Goal: Complete application form

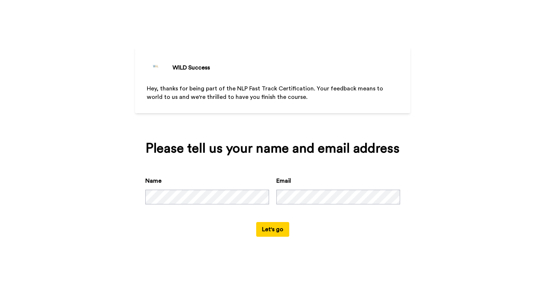
click at [277, 236] on button "Let's go" at bounding box center [272, 229] width 33 height 15
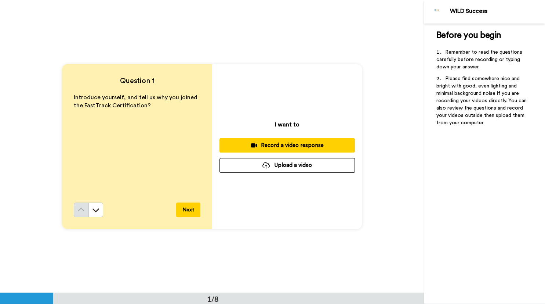
click at [258, 147] on div "Record a video response" at bounding box center [287, 145] width 124 height 8
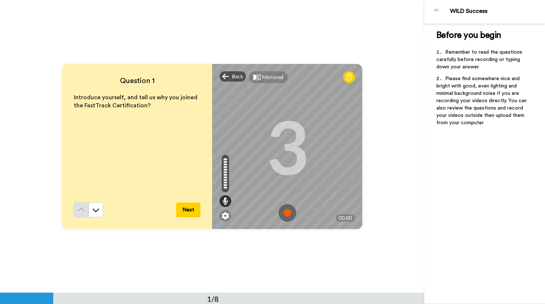
click at [289, 212] on img at bounding box center [288, 213] width 18 height 18
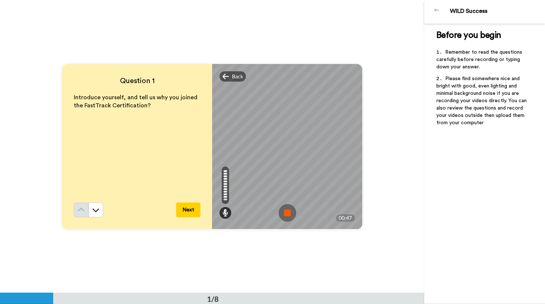
click at [289, 212] on img at bounding box center [288, 213] width 18 height 18
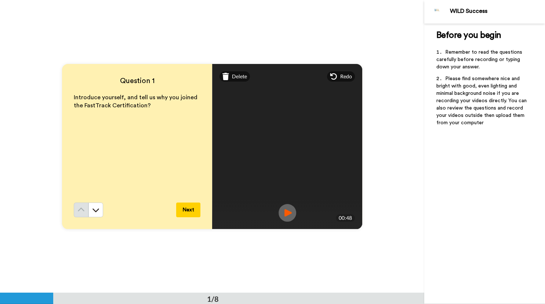
click at [188, 209] on button "Next" at bounding box center [188, 209] width 24 height 15
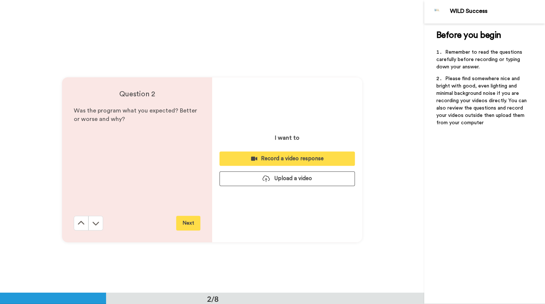
scroll to position [292, 0]
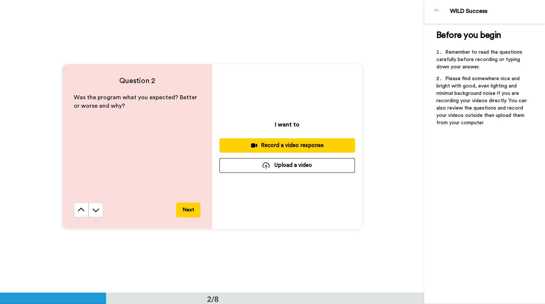
click at [287, 144] on div "Record a video response" at bounding box center [287, 145] width 124 height 8
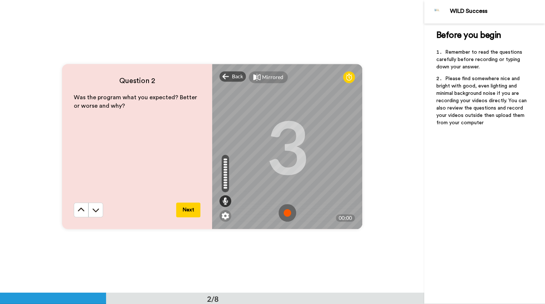
click at [286, 215] on img at bounding box center [288, 213] width 18 height 18
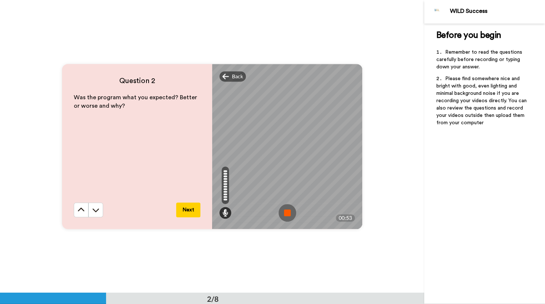
click at [286, 215] on img at bounding box center [288, 213] width 18 height 18
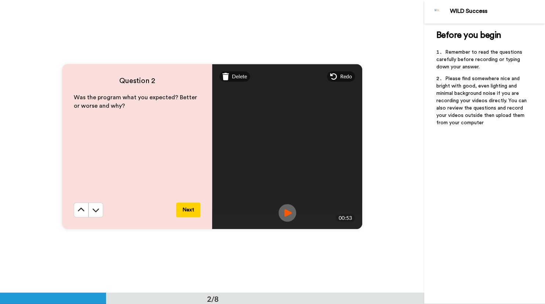
click at [188, 207] on button "Next" at bounding box center [188, 209] width 24 height 15
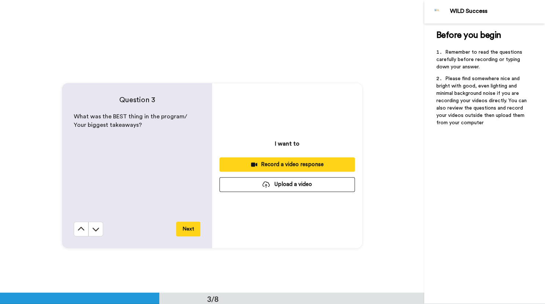
scroll to position [584, 0]
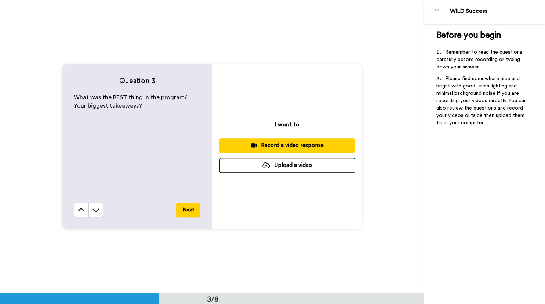
click at [292, 144] on div "Record a video response" at bounding box center [287, 145] width 124 height 8
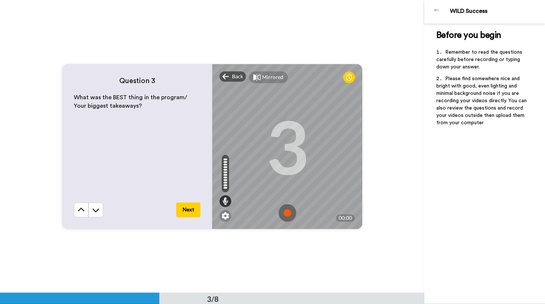
click at [284, 212] on img at bounding box center [288, 213] width 18 height 18
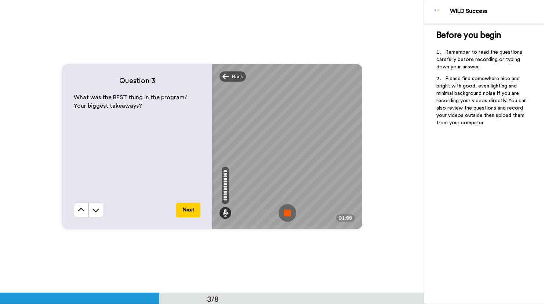
click at [284, 212] on img at bounding box center [288, 213] width 18 height 18
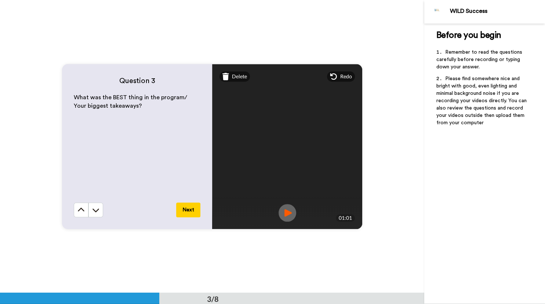
click at [188, 209] on button "Next" at bounding box center [188, 209] width 24 height 15
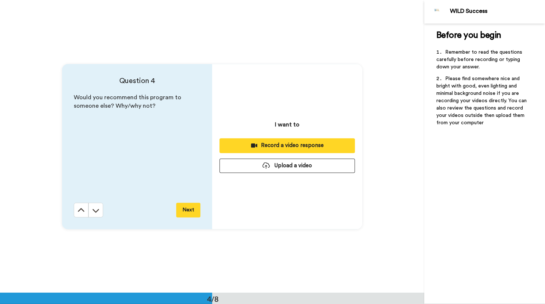
scroll to position [877, 0]
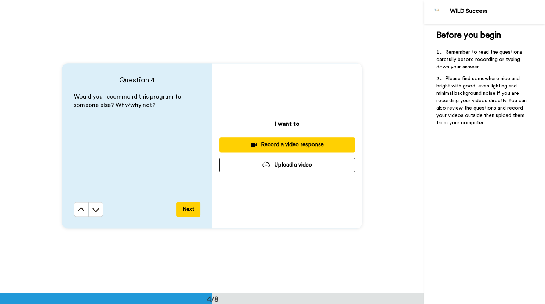
click at [264, 145] on div "Record a video response" at bounding box center [287, 145] width 124 height 8
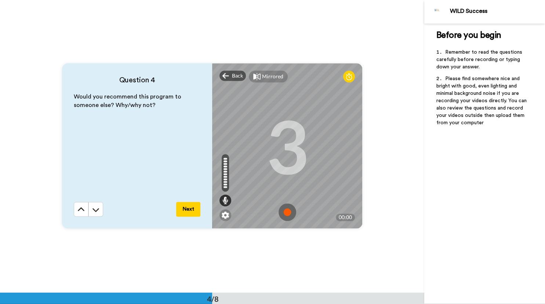
click at [286, 212] on img at bounding box center [288, 212] width 18 height 18
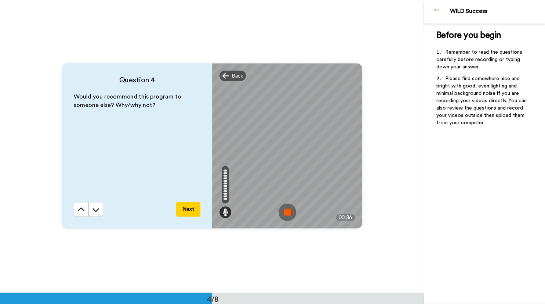
click at [286, 212] on img at bounding box center [288, 212] width 18 height 18
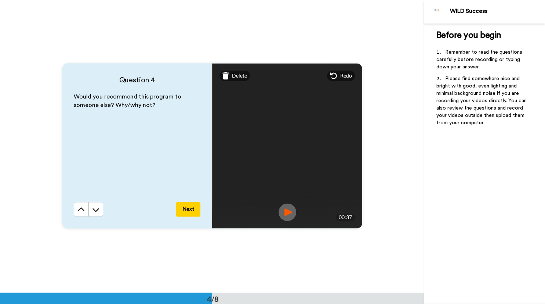
click at [189, 209] on button "Next" at bounding box center [188, 209] width 24 height 15
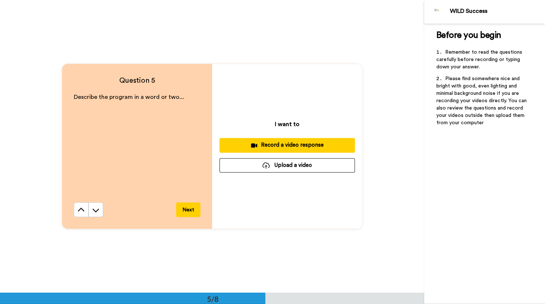
scroll to position [1169, 0]
click at [283, 146] on div "Record a video response" at bounding box center [287, 145] width 124 height 8
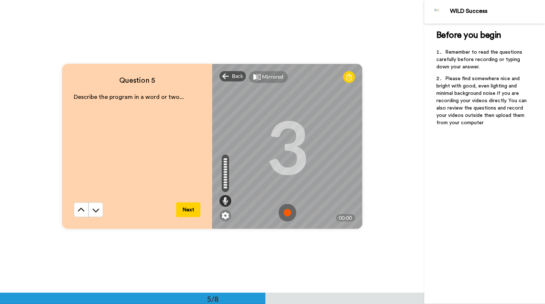
click at [285, 214] on img at bounding box center [288, 212] width 18 height 18
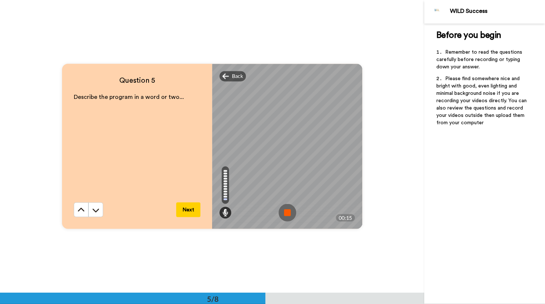
click at [285, 214] on img at bounding box center [288, 212] width 18 height 18
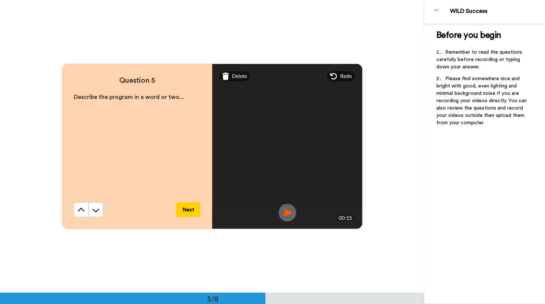
click at [181, 208] on button "Next" at bounding box center [188, 209] width 24 height 15
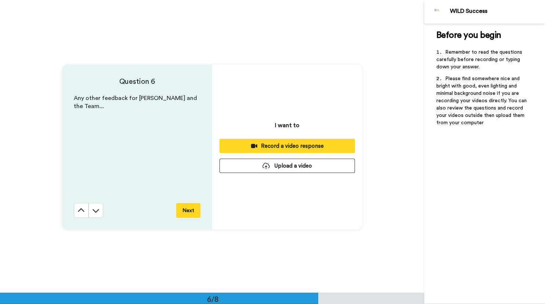
scroll to position [1462, 0]
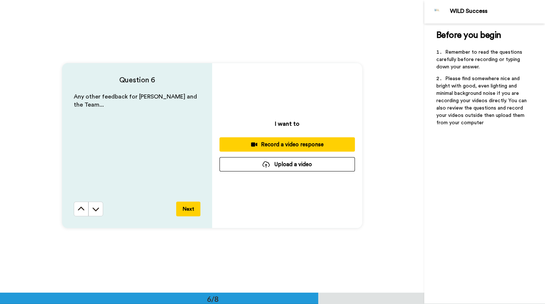
click at [297, 145] on div "Record a video response" at bounding box center [287, 145] width 124 height 8
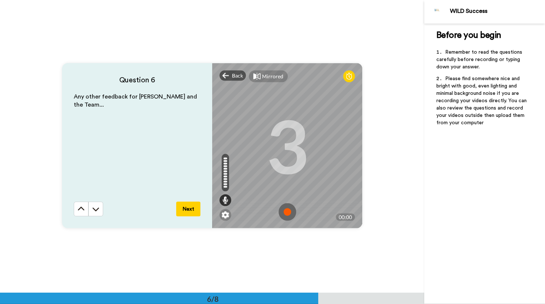
click at [291, 214] on img at bounding box center [288, 212] width 18 height 18
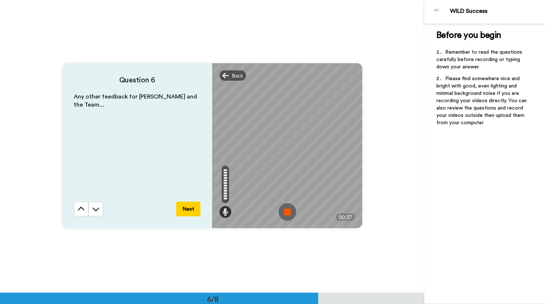
click at [289, 213] on img at bounding box center [288, 212] width 18 height 18
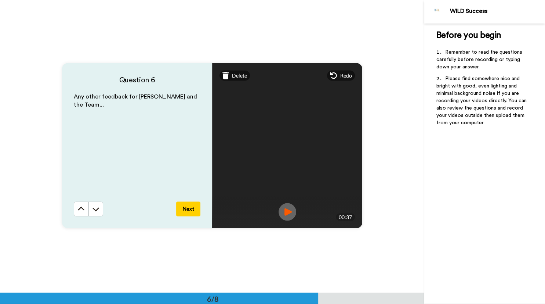
click at [181, 208] on button "Next" at bounding box center [188, 209] width 24 height 15
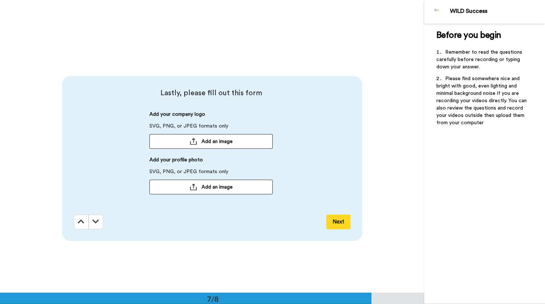
scroll to position [1754, 0]
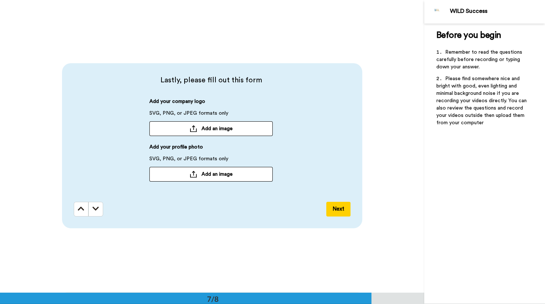
click at [220, 175] on span "Add an image" at bounding box center [217, 173] width 31 height 7
click at [338, 209] on button "Next" at bounding box center [338, 209] width 24 height 15
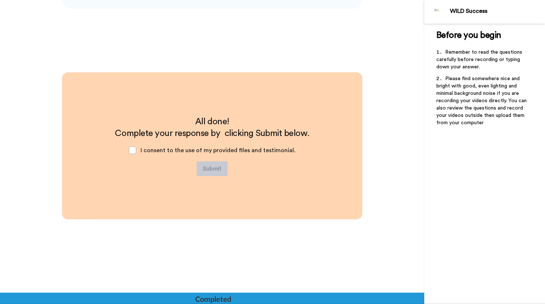
scroll to position [1974, 0]
click at [136, 152] on span at bounding box center [132, 149] width 7 height 7
click at [207, 168] on button "Submit" at bounding box center [212, 168] width 31 height 15
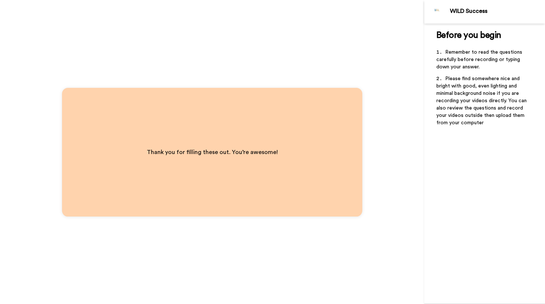
click at [285, 286] on div "Thank you for filling these out. You’re awesome!" at bounding box center [212, 152] width 424 height 304
click at [397, 73] on div "Thank you for filling these out. You’re awesome!" at bounding box center [212, 152] width 424 height 304
